Goal: Communication & Community: Answer question/provide support

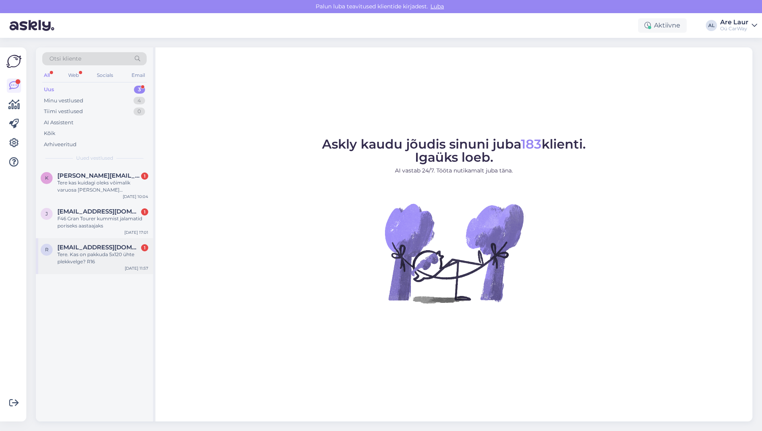
click at [89, 258] on div "Tere. Kas on pakkuda 5x120 ühte plekkvelge? R16" at bounding box center [102, 258] width 91 height 14
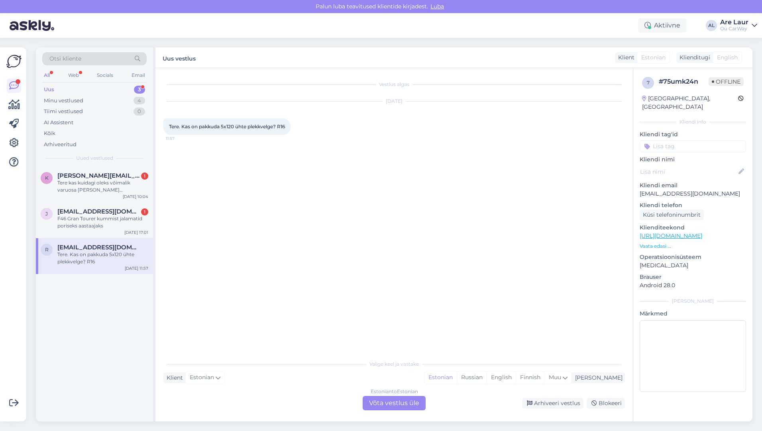
click at [394, 405] on div "Estonian to Estonian Võta vestlus üle" at bounding box center [394, 403] width 63 height 14
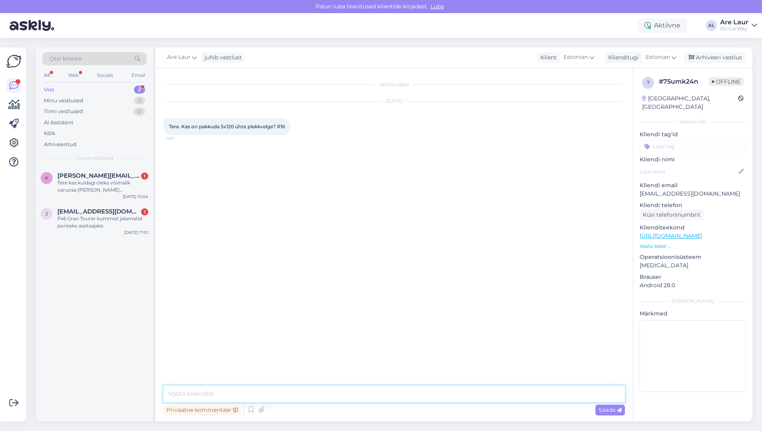
click at [364, 397] on textarea at bounding box center [394, 394] width 462 height 17
click at [289, 394] on textarea "Tere, mudelitel erinevad keskavad," at bounding box center [394, 394] width 462 height 17
type textarea "Tere, mudelitel erinevad keskavad, millisele mudelile vaja?"
click at [605, 407] on span "Saada" at bounding box center [610, 410] width 23 height 7
click at [98, 221] on div "F46 Gran Tourer kummist jalamatid poriseks aastaajaks" at bounding box center [102, 222] width 91 height 14
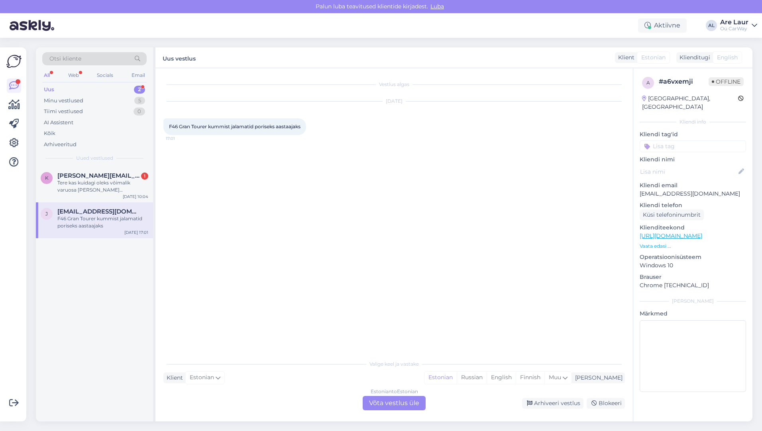
click at [381, 412] on div "Vestlus algas [DATE] F46 Gran Tourer kummist jalamatid poriseks aastaajaks 17:0…" at bounding box center [395, 245] width 478 height 354
click at [383, 404] on div "Estonian to Estonian Võta vestlus üle" at bounding box center [394, 403] width 63 height 14
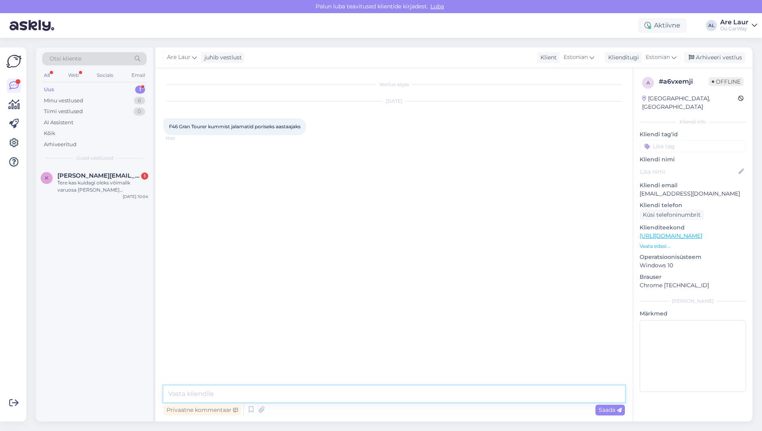
click at [262, 392] on textarea at bounding box center [394, 394] width 462 height 17
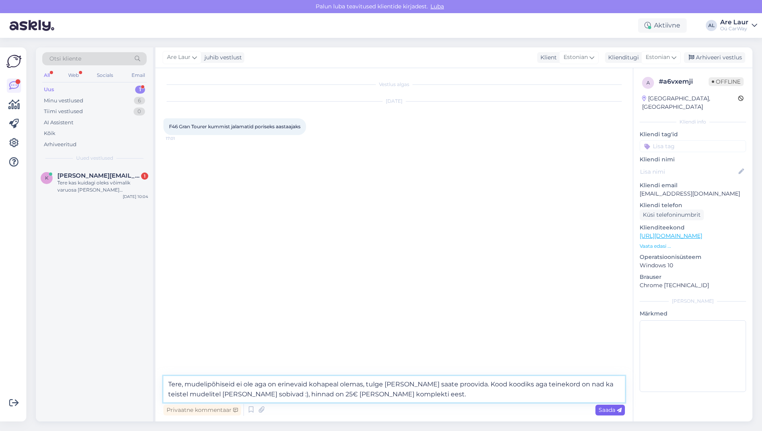
type textarea "Tere, mudelipõhiseid ei ole aga on erinevaid kohapeal olemas, tulge [PERSON_NAM…"
click at [604, 413] on span "Saada" at bounding box center [610, 410] width 23 height 7
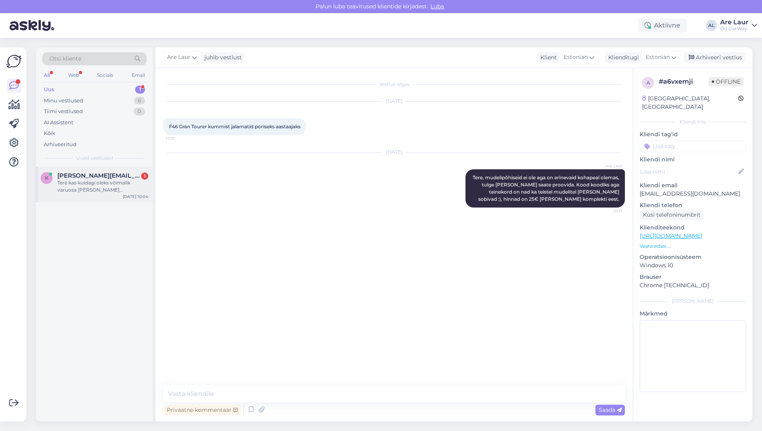
click at [99, 185] on div "Tere kas kuidagi oleks võimalik varuosa [PERSON_NAME] [PERSON_NAME] 18.30" at bounding box center [102, 186] width 91 height 14
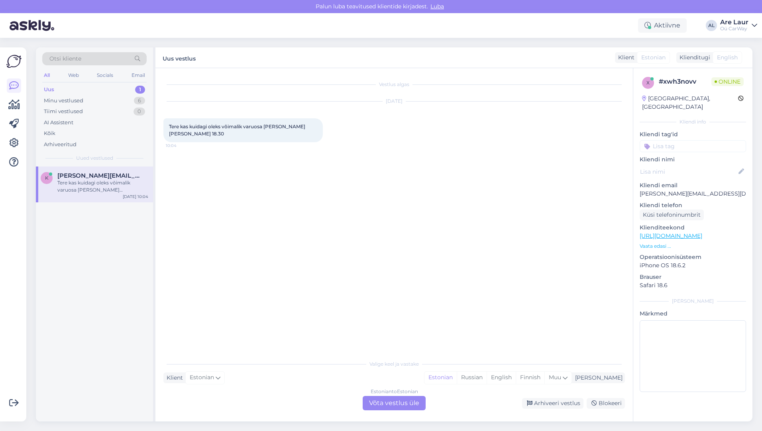
click at [382, 403] on div "Estonian to Estonian Võta vestlus üle" at bounding box center [394, 403] width 63 height 14
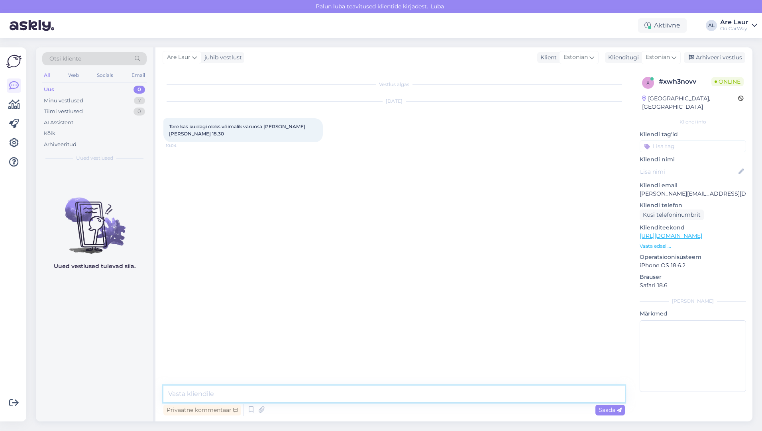
click at [243, 392] on textarea at bounding box center [394, 394] width 462 height 17
click at [693, 232] on link "[URL][DOMAIN_NAME]" at bounding box center [671, 235] width 63 height 7
click at [221, 394] on textarea at bounding box center [394, 394] width 462 height 17
type textarea "Tere, osadel tööpäevadel on ka üks mees hiljem kohapeal olemas, helistage [PERS…"
click at [599, 409] on span "Saada" at bounding box center [610, 410] width 23 height 7
